Goal: Information Seeking & Learning: Check status

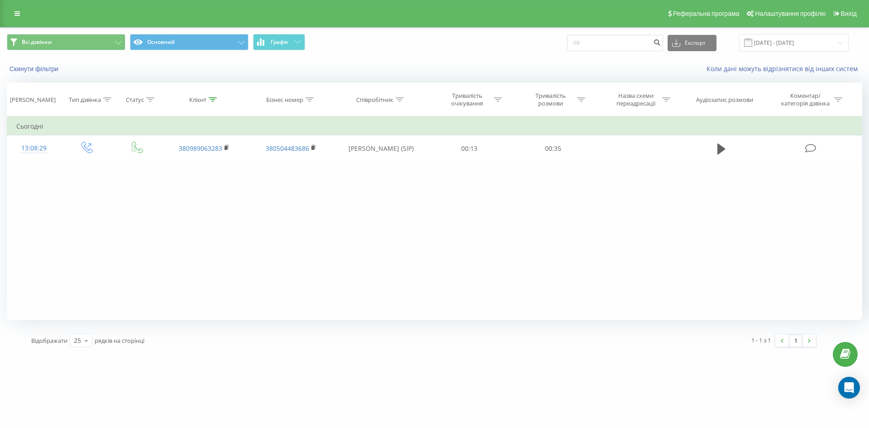
type input "0"
type input "0500737300"
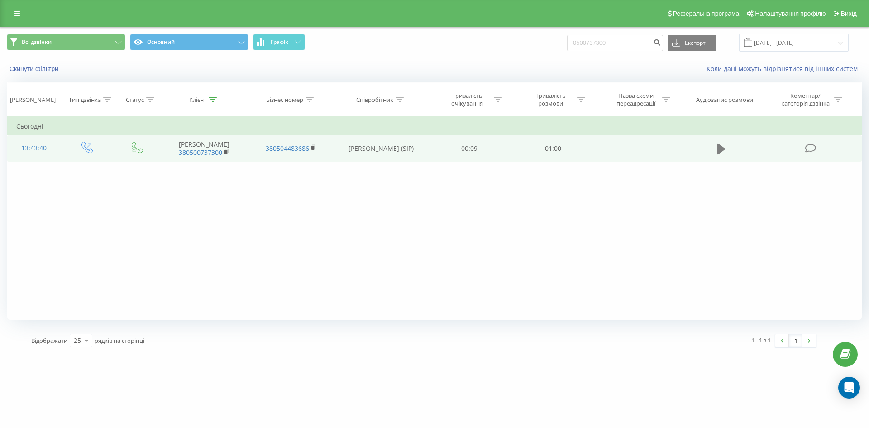
click at [722, 145] on icon at bounding box center [721, 149] width 8 height 13
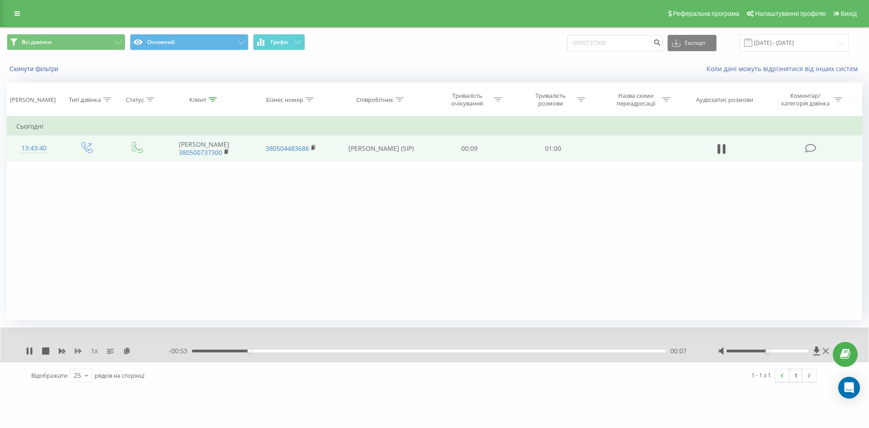
click at [76, 351] on icon at bounding box center [78, 350] width 7 height 5
click at [777, 350] on div at bounding box center [767, 350] width 82 height 3
click at [236, 351] on div "00:18" at bounding box center [429, 350] width 474 height 3
click at [463, 349] on div "00:33" at bounding box center [429, 350] width 474 height 3
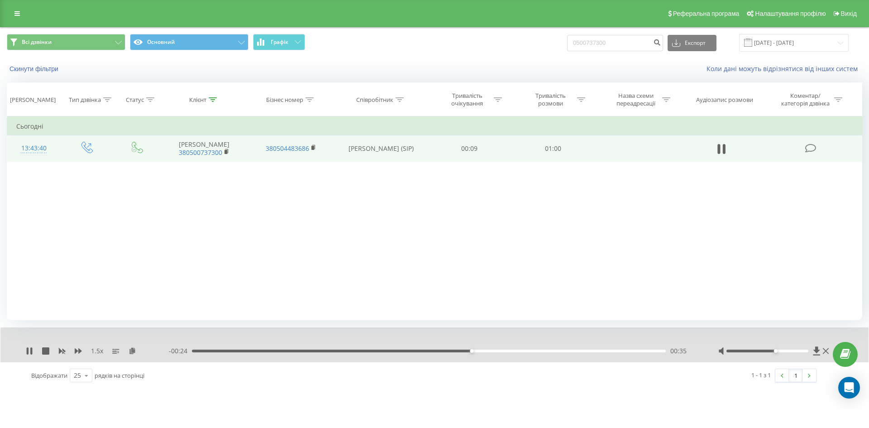
click at [495, 350] on div "00:35" at bounding box center [429, 350] width 474 height 3
click at [28, 350] on icon at bounding box center [28, 350] width 2 height 7
